Goal: Information Seeking & Learning: Check status

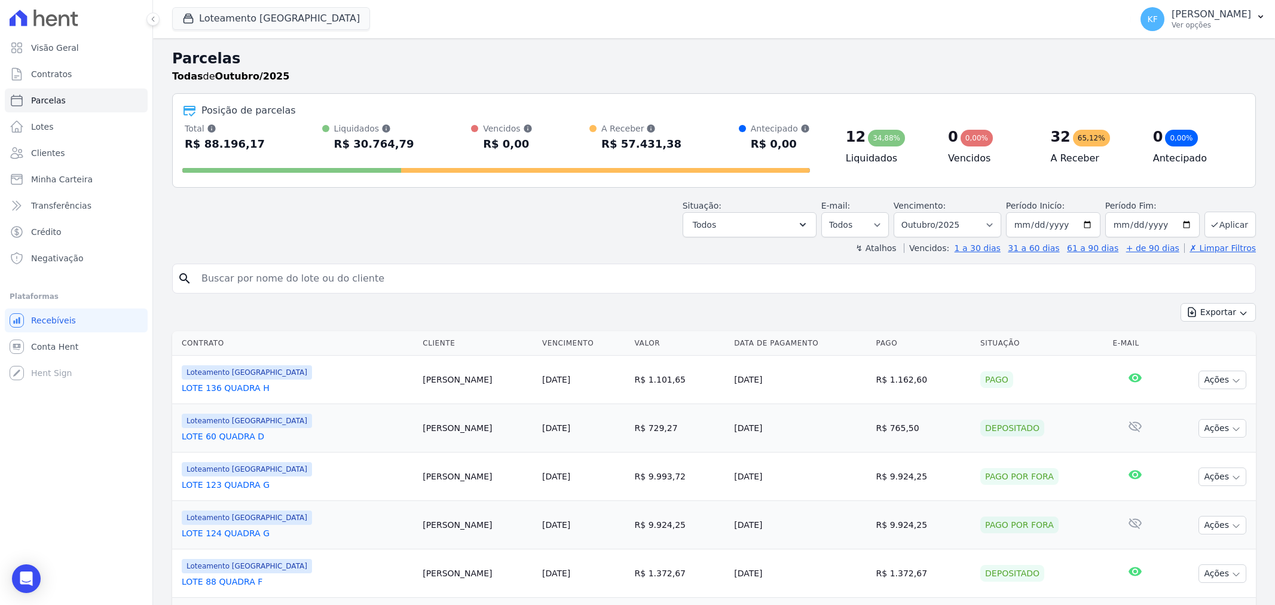
select select
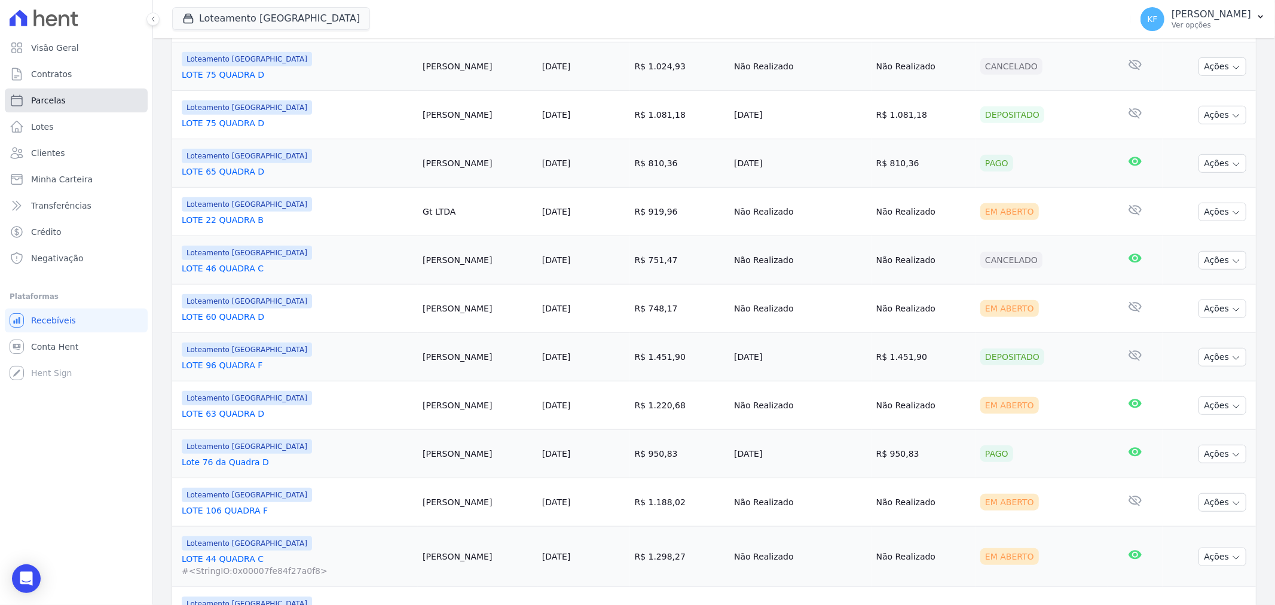
click at [52, 100] on span "Parcelas" at bounding box center [48, 100] width 35 height 12
select select
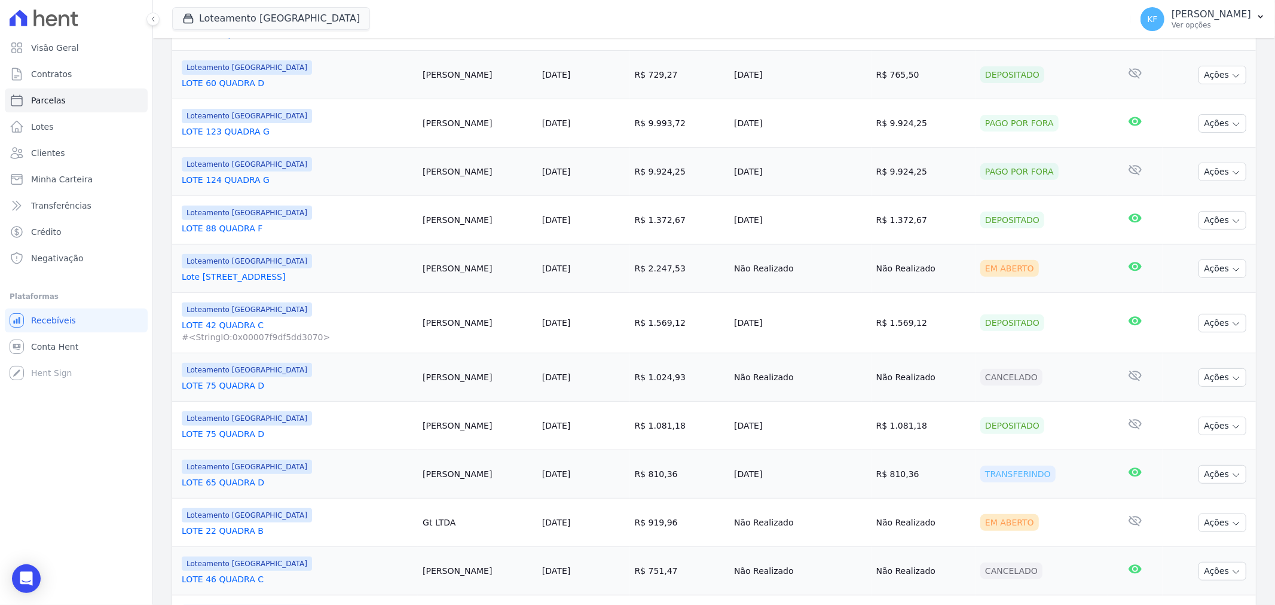
scroll to position [332, 0]
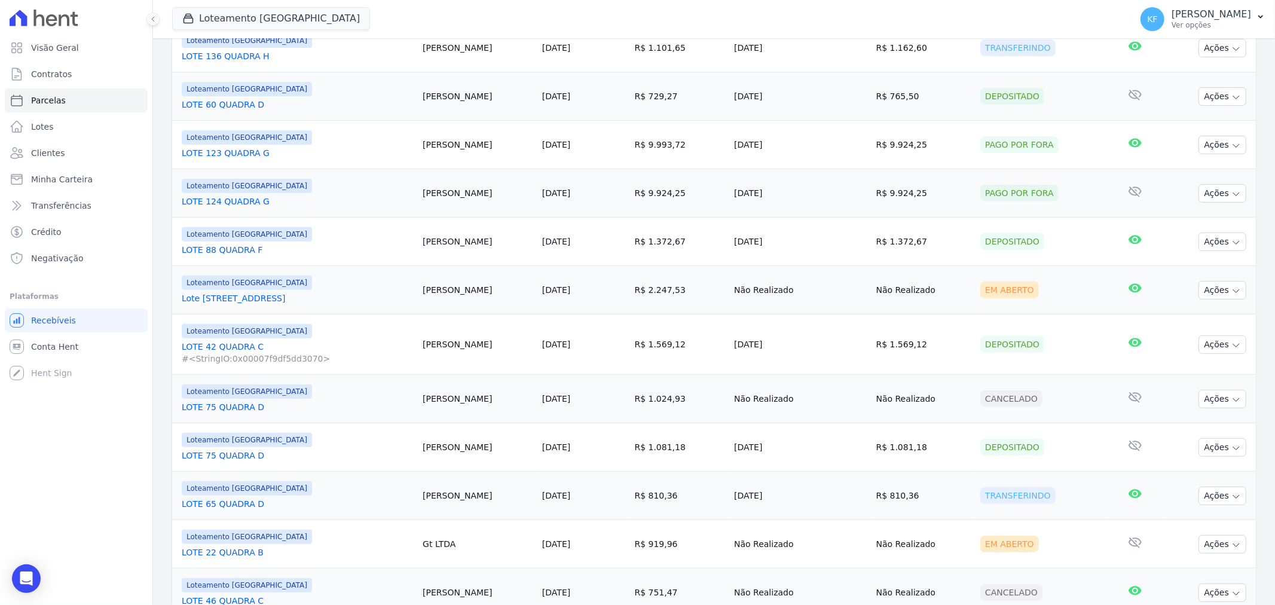
click at [246, 302] on link "Lote [STREET_ADDRESS]" at bounding box center [297, 298] width 231 height 12
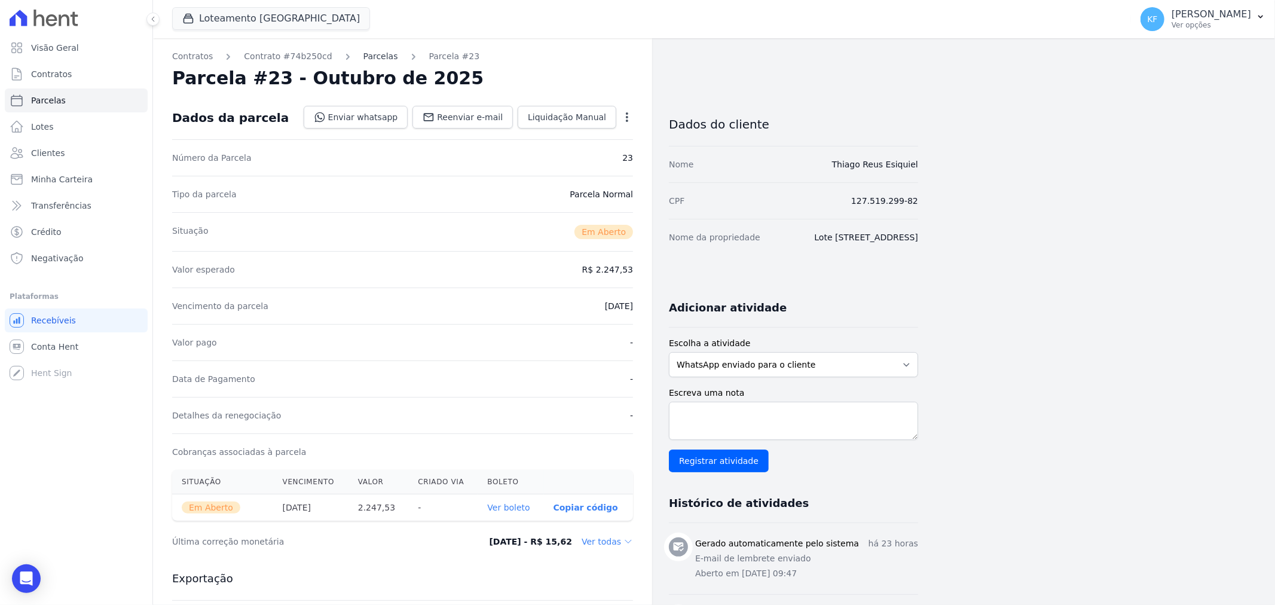
click at [364, 60] on link "Parcelas" at bounding box center [381, 56] width 35 height 13
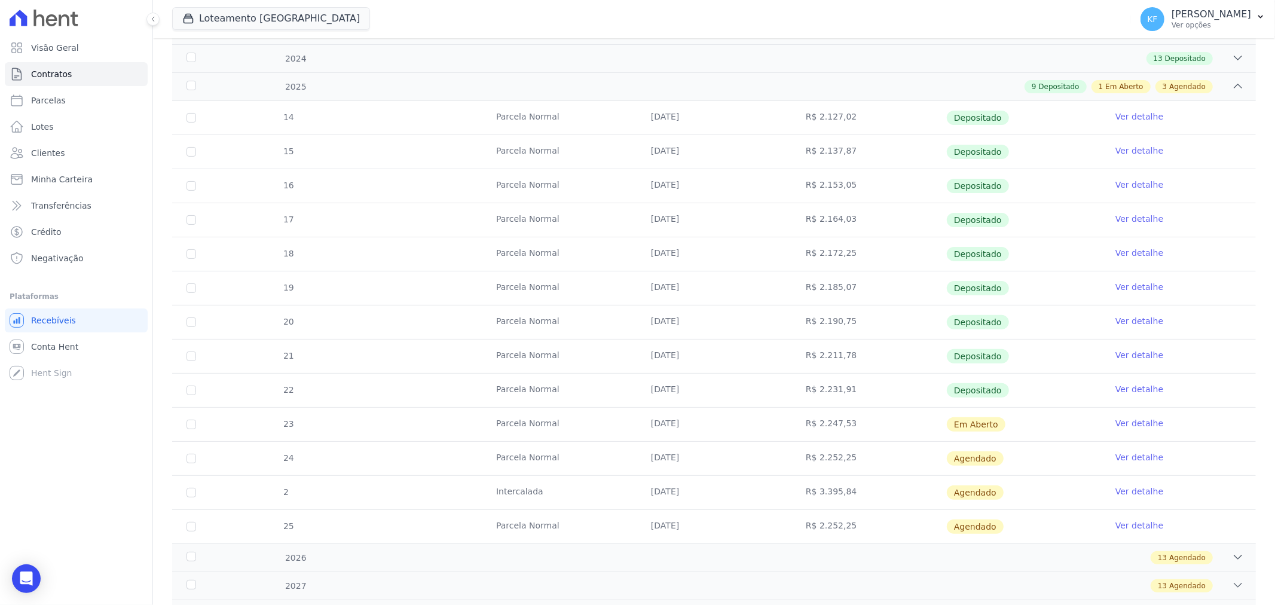
scroll to position [323, 0]
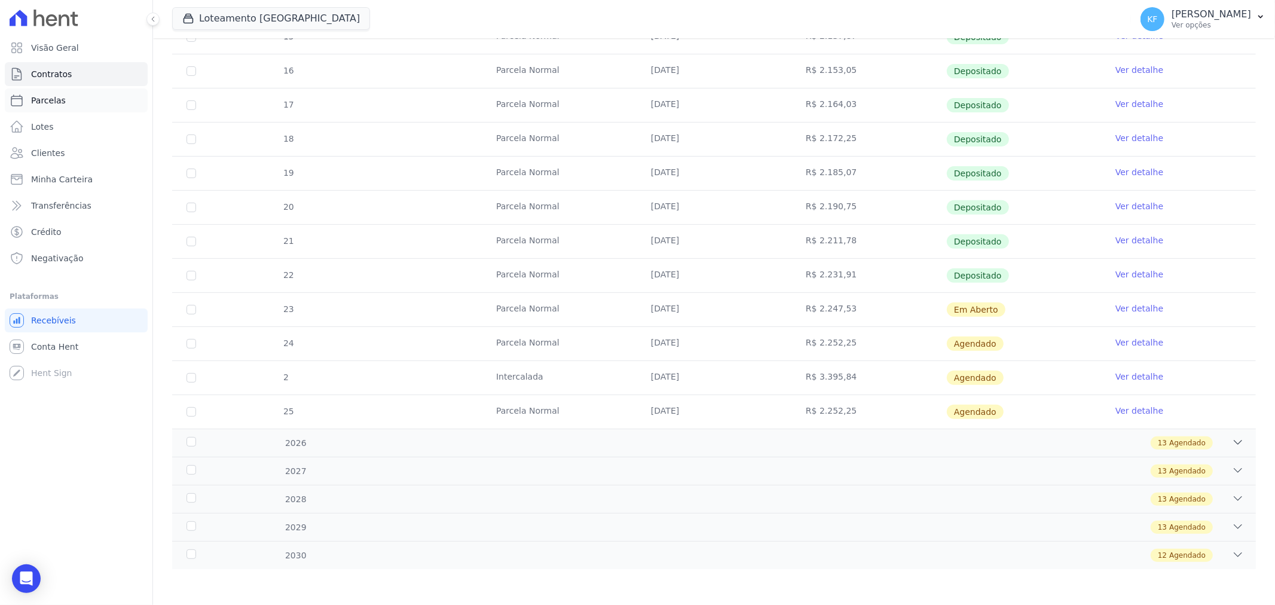
click at [50, 103] on span "Parcelas" at bounding box center [48, 100] width 35 height 12
select select
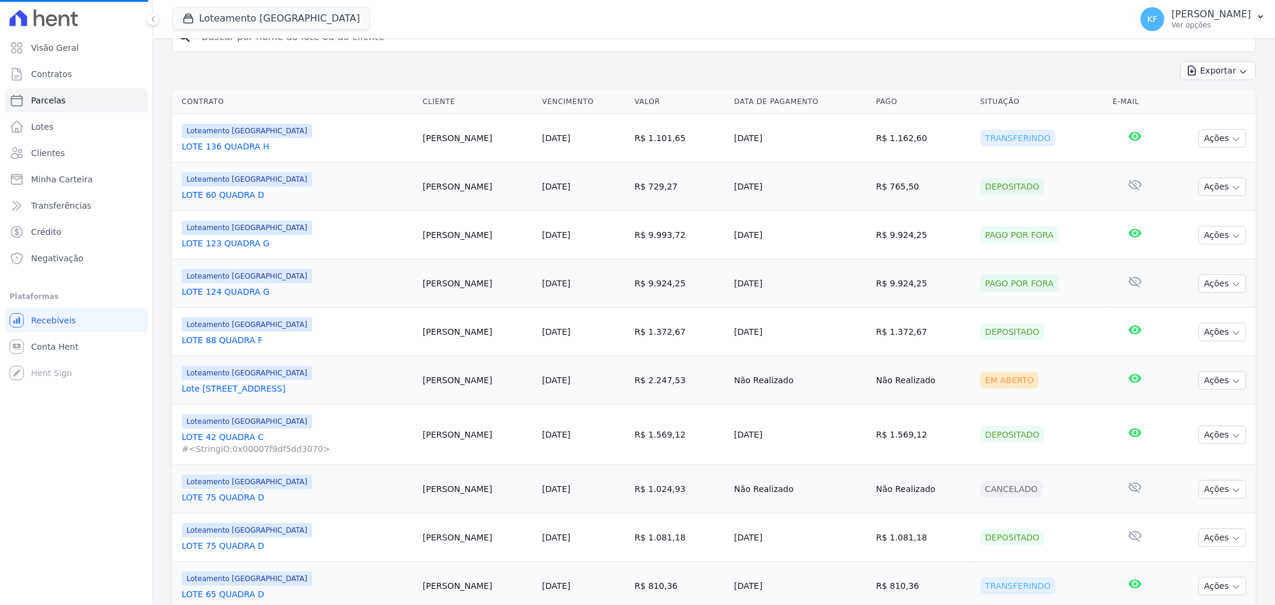
scroll to position [265, 0]
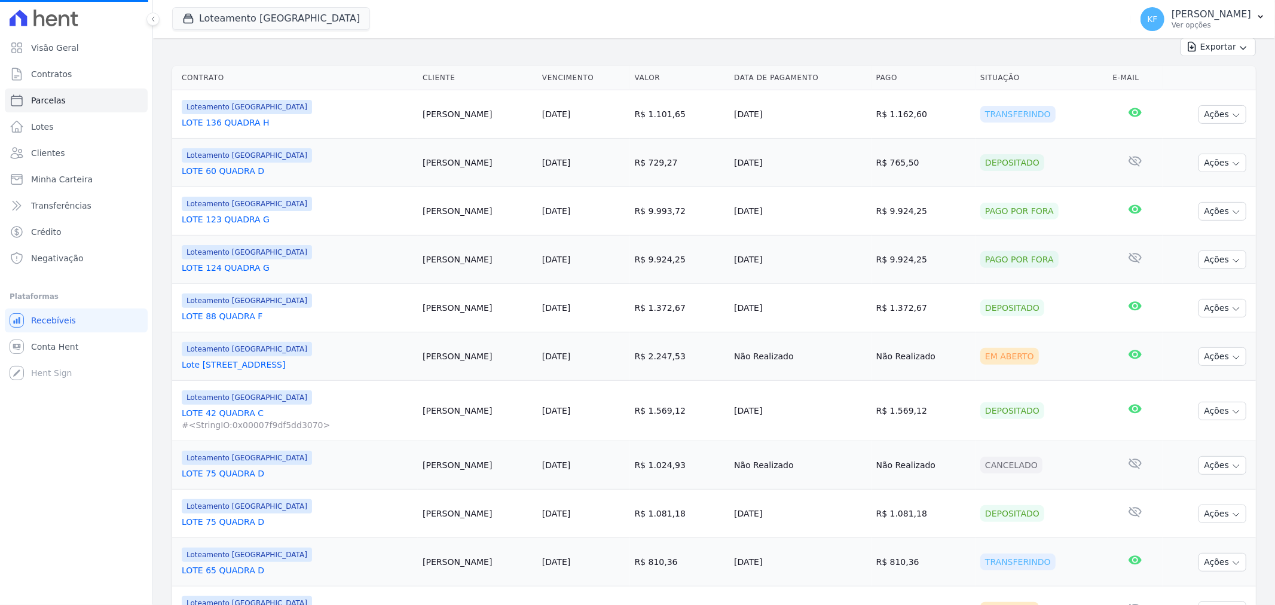
select select
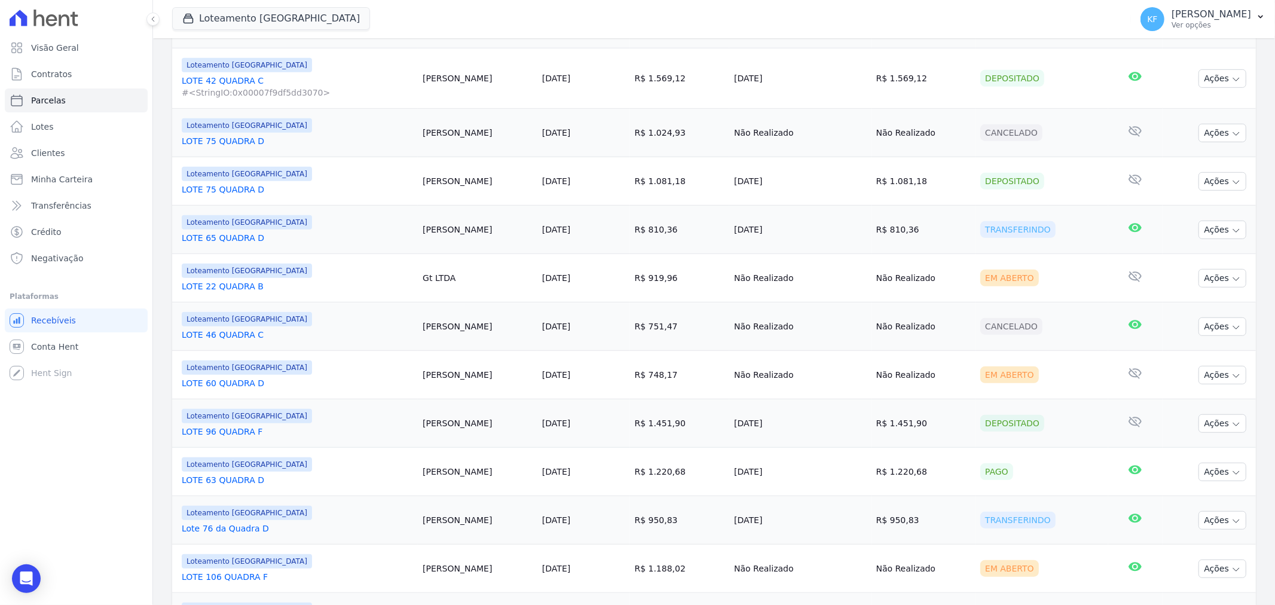
scroll to position [664, 0]
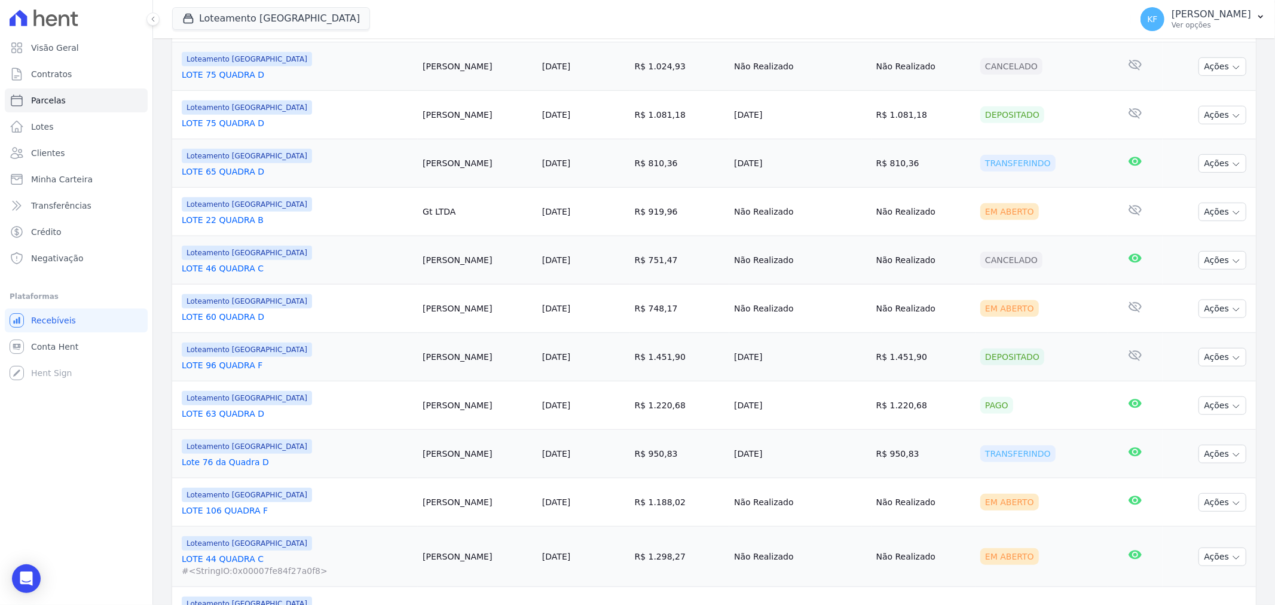
click at [435, 506] on td "[PERSON_NAME]" at bounding box center [478, 502] width 120 height 48
click at [229, 518] on td "Loteamento [GEOGRAPHIC_DATA] LOTE 106 QUADRA F" at bounding box center [295, 502] width 246 height 48
click at [228, 512] on link "LOTE 106 QUADRA F" at bounding box center [297, 511] width 231 height 12
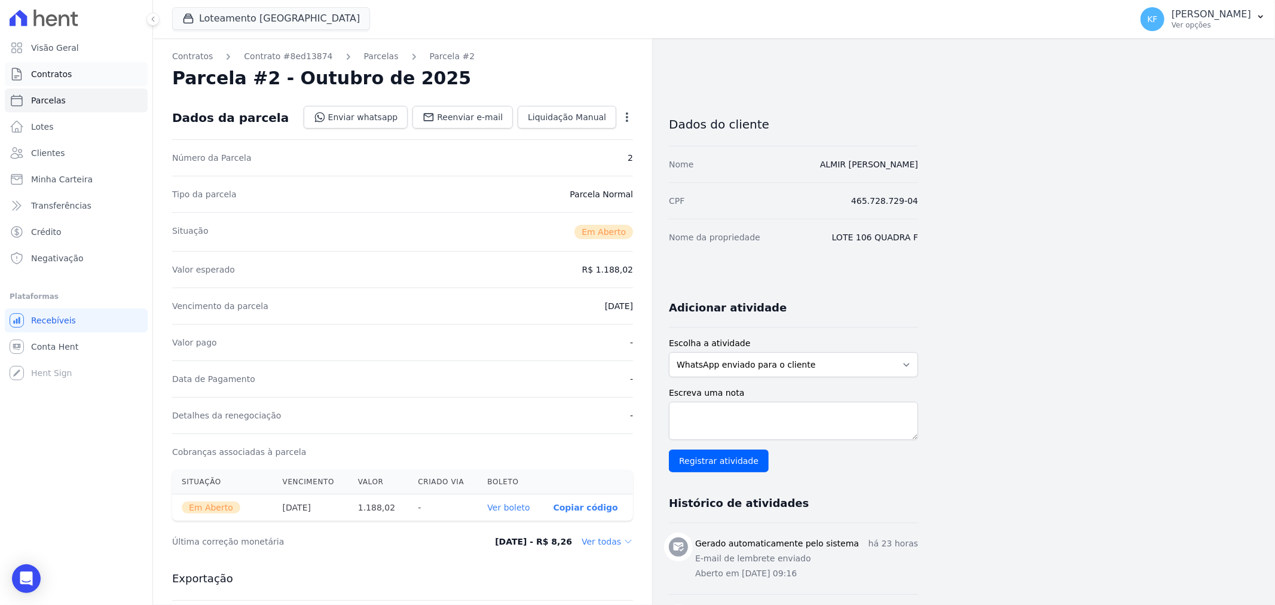
click at [48, 74] on span "Contratos" at bounding box center [51, 74] width 41 height 12
